Goal: Information Seeking & Learning: Learn about a topic

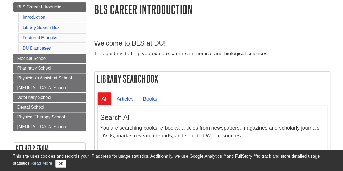
scroll to position [81, 0]
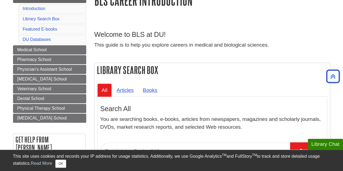
click at [56, 164] on div "This site uses cookies and records your IP address for usage statistics. Additi…" at bounding box center [172, 160] width 318 height 15
click at [59, 163] on button "OK" at bounding box center [60, 164] width 11 height 8
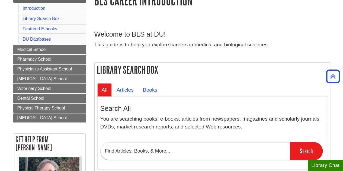
scroll to position [54, 0]
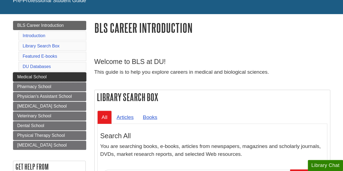
click at [31, 79] on link "Medical School" at bounding box center [49, 76] width 73 height 9
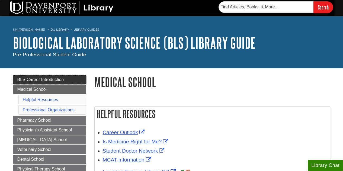
click at [43, 78] on span "BLS Career Introduction" at bounding box center [40, 79] width 47 height 5
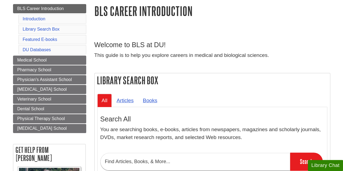
scroll to position [81, 0]
